Goal: Check status: Check status

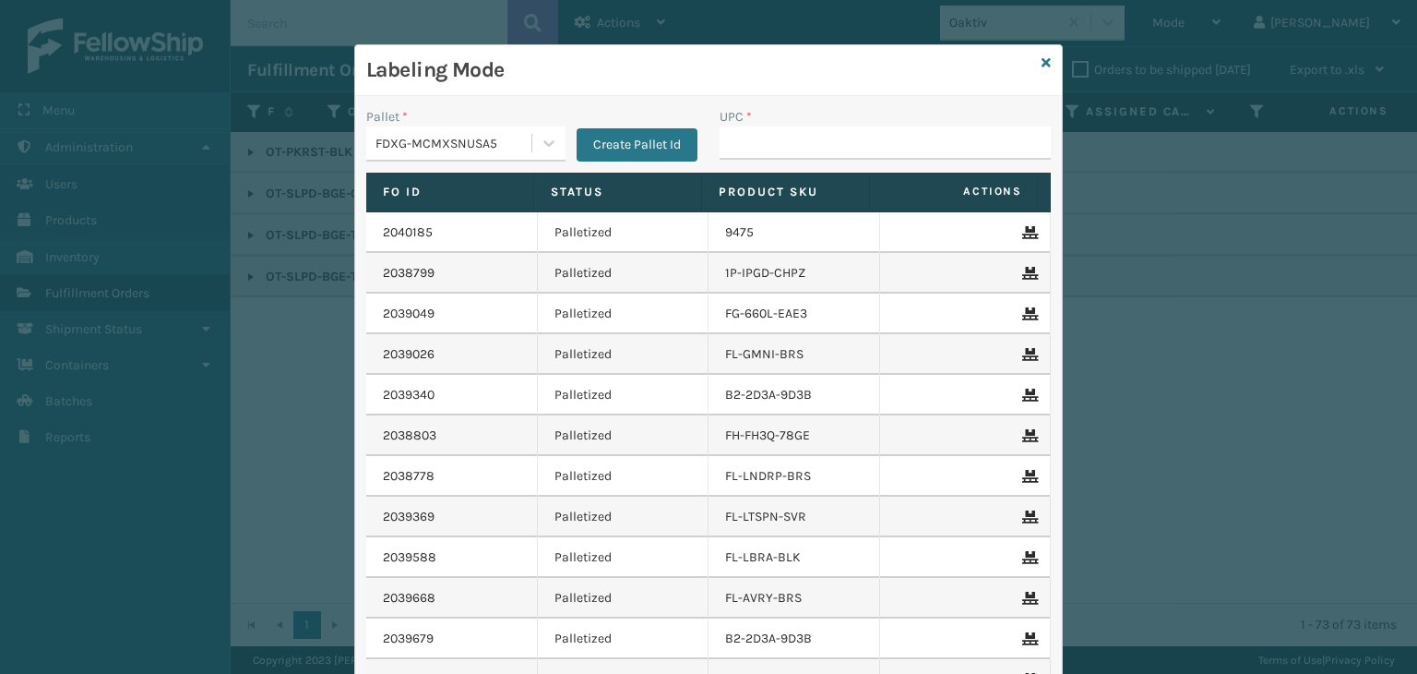
click at [421, 130] on div "FDXG-MCMXSNUSA5" at bounding box center [448, 143] width 165 height 30
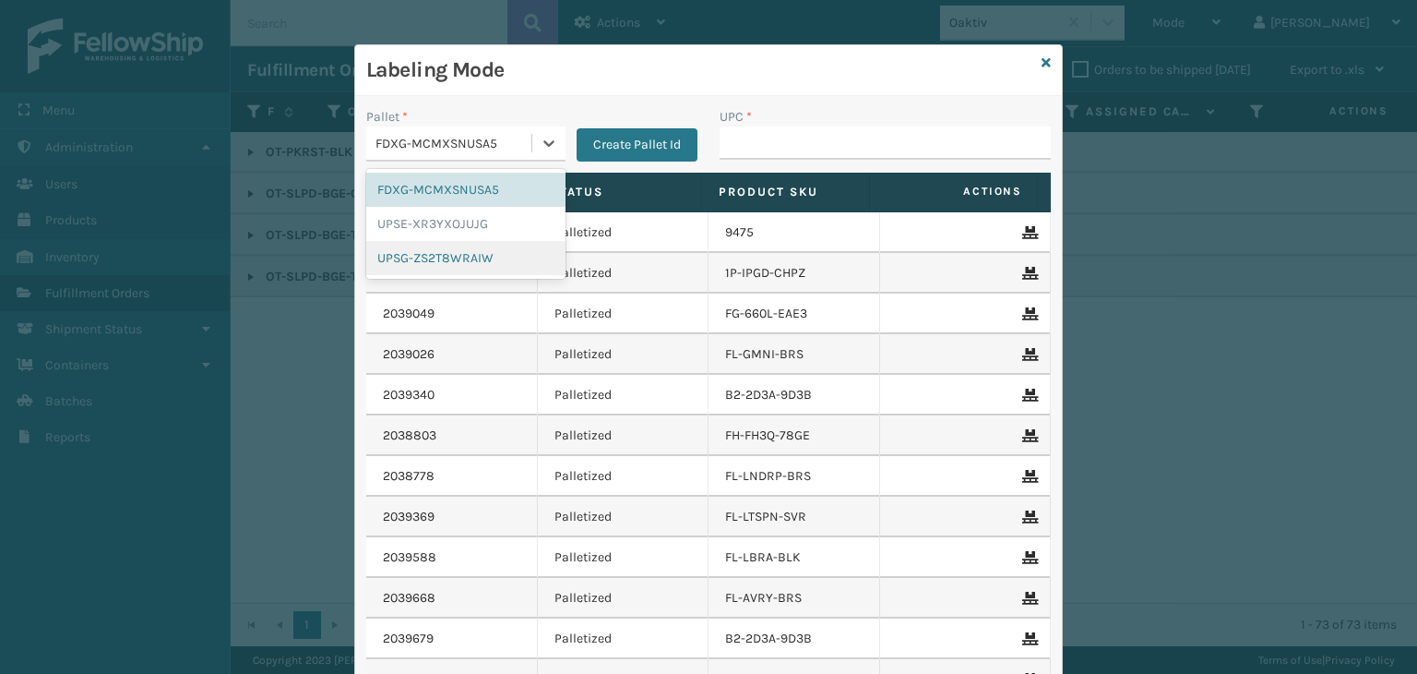
click at [439, 250] on div "UPSG-ZS2T8WRAIW" at bounding box center [465, 258] width 199 height 34
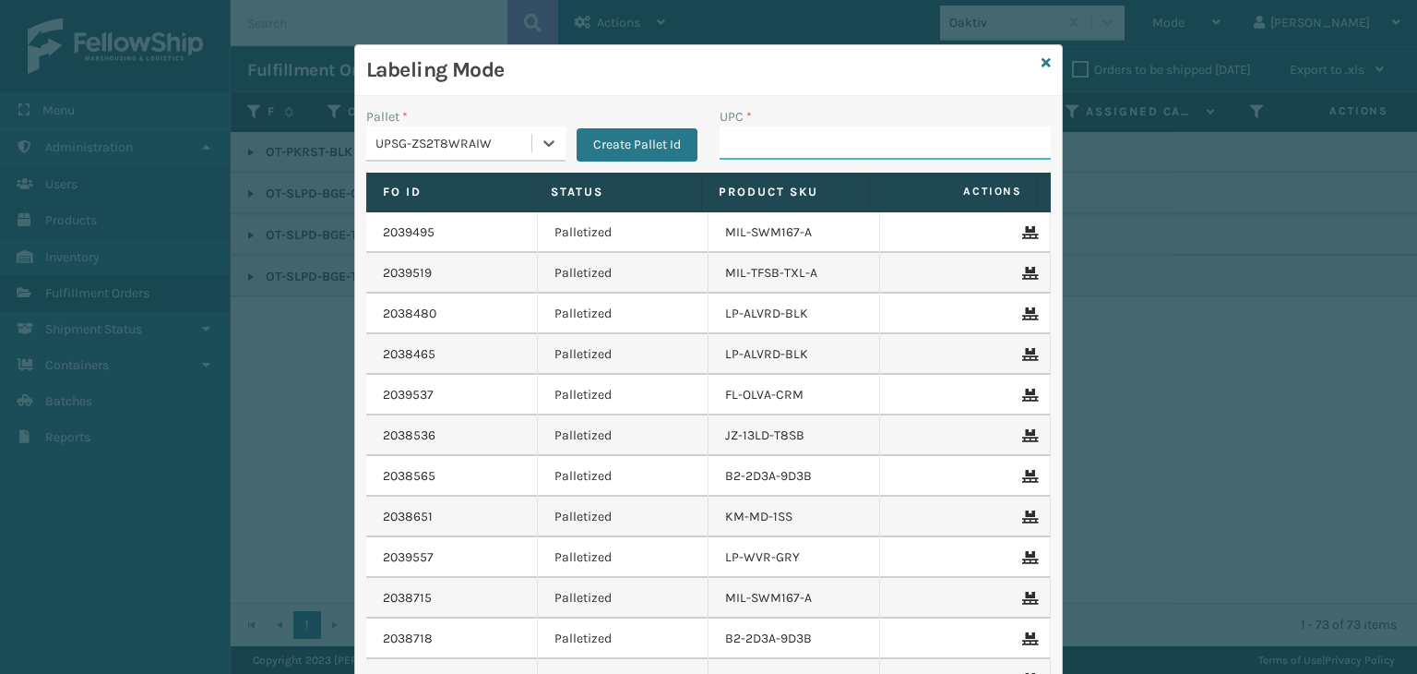
click at [762, 126] on input "UPC *" at bounding box center [885, 142] width 331 height 33
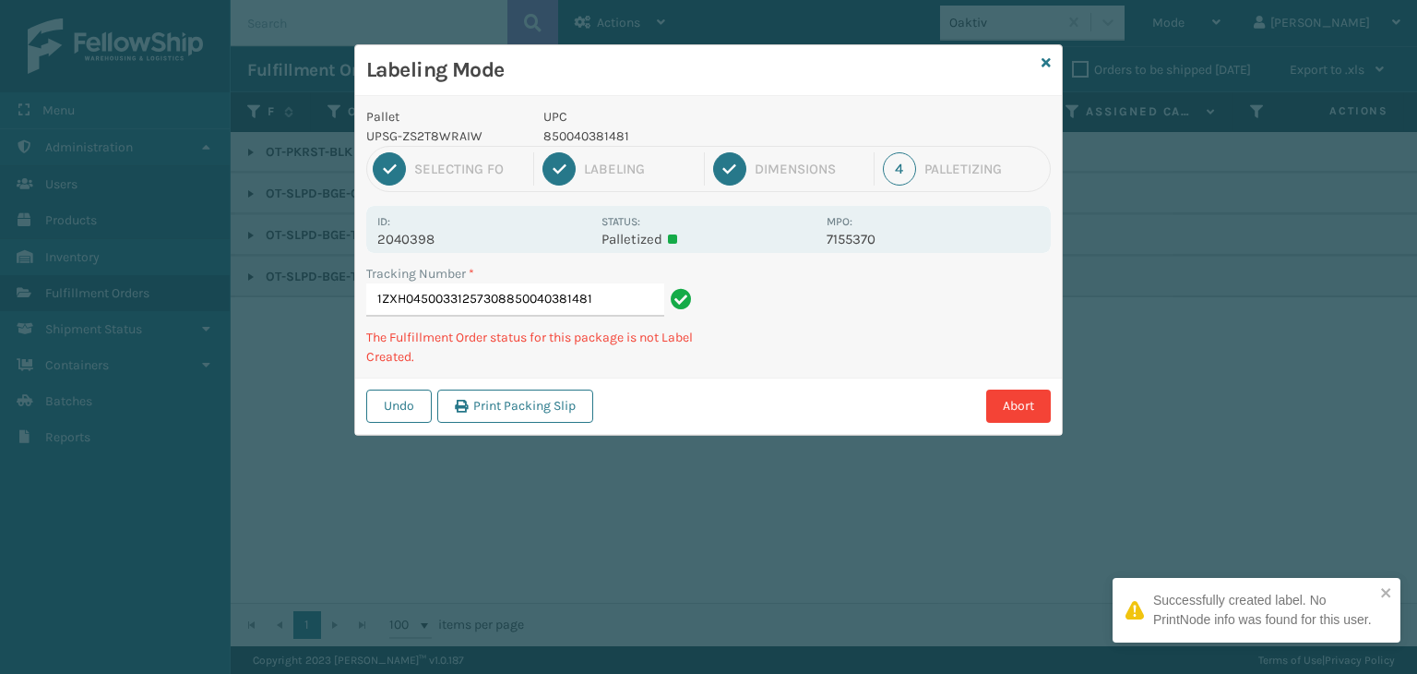
type input "1ZXH04500331257308850040381481"
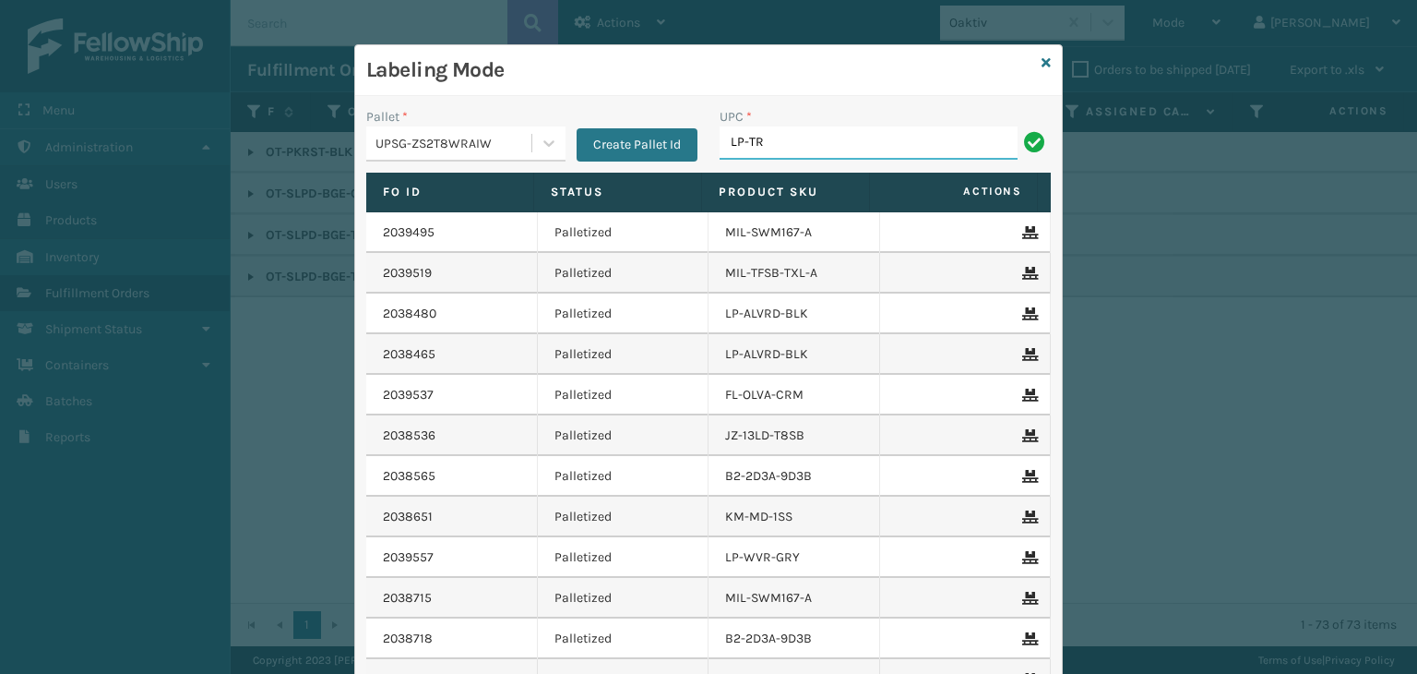
type input "LP-TRB-BLK"
click at [859, 148] on input "UPC *" at bounding box center [885, 142] width 331 height 33
click at [850, 137] on input "UPC *" at bounding box center [885, 142] width 331 height 33
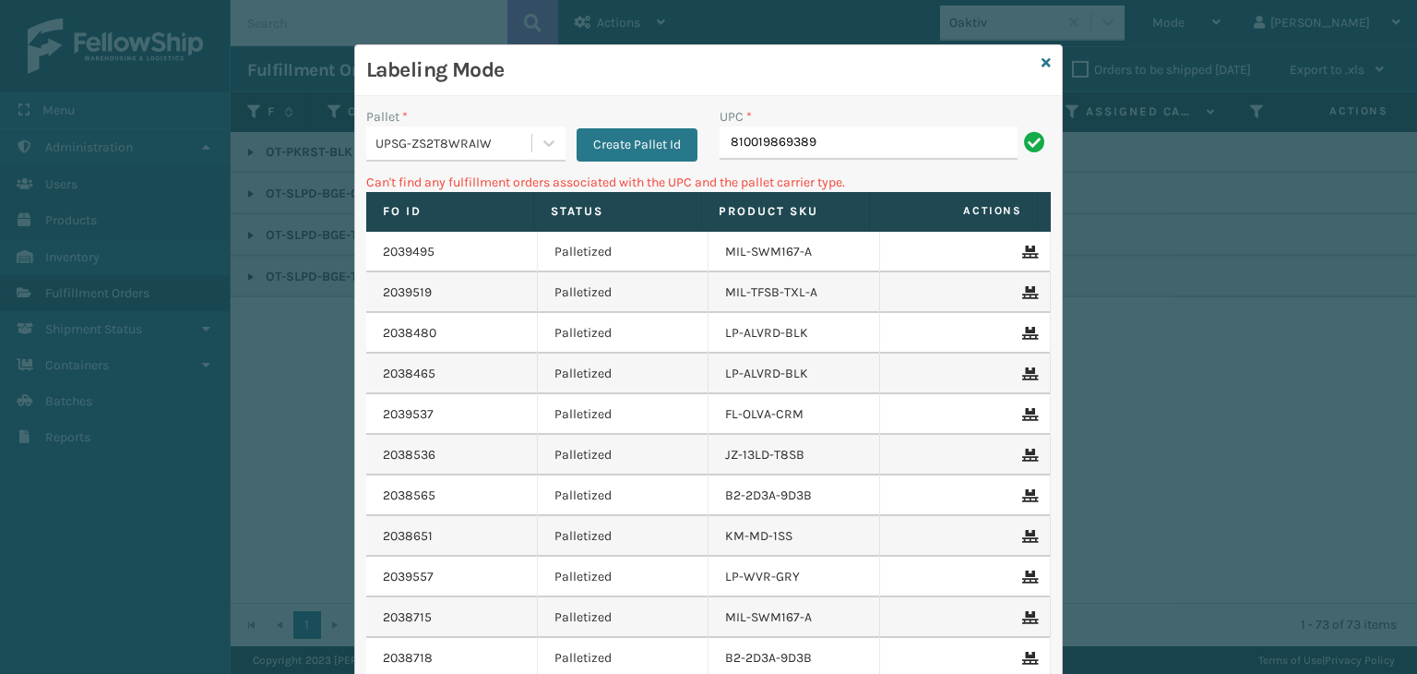
click at [854, 132] on input "810019869389" at bounding box center [869, 142] width 298 height 33
type input "810164501172"
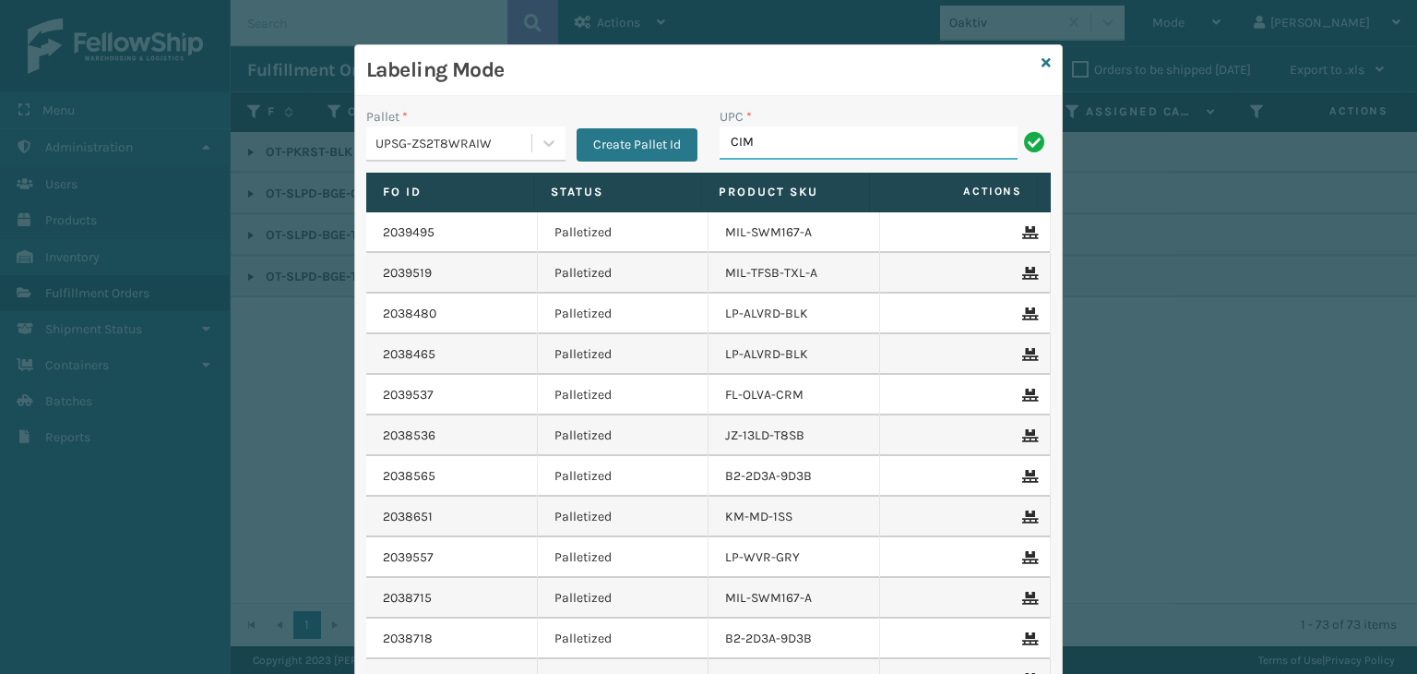
type input "CIM265"
type input "DC-53C-B"
